Goal: Navigation & Orientation: Find specific page/section

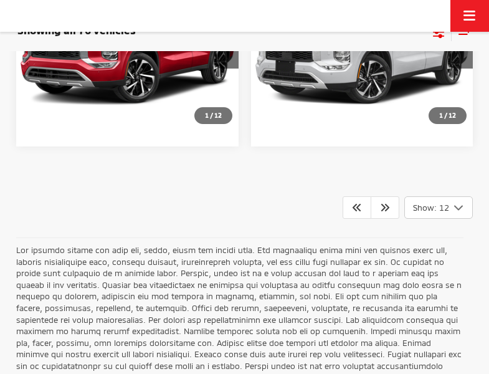
scroll to position [1462, 0]
